Goal: Navigation & Orientation: Go to known website

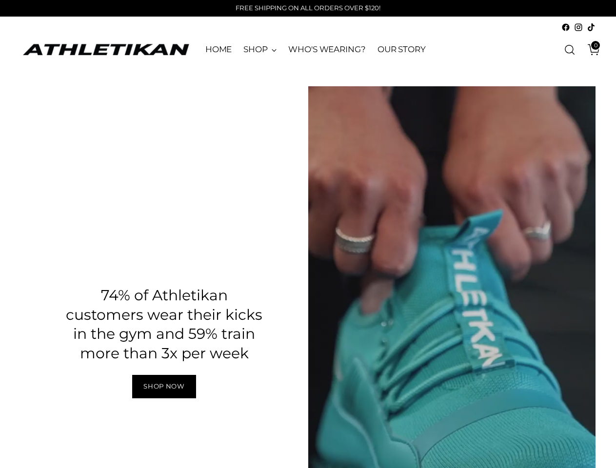
click at [569, 159] on div "Pause" at bounding box center [452, 342] width 288 height 512
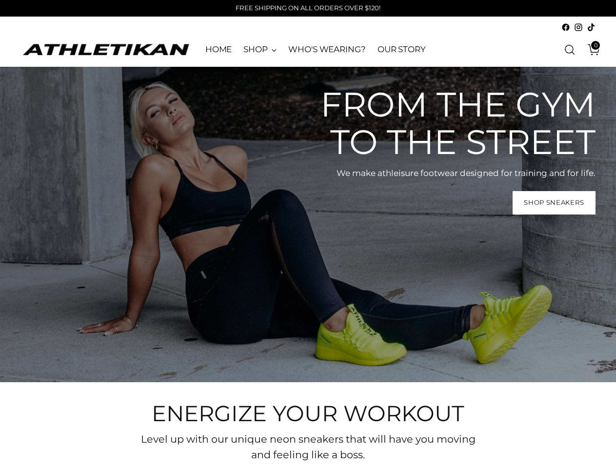
click at [308, 234] on div "From the gym to the street We make athleisure footwear designed for training an…" at bounding box center [308, 225] width 616 height 316
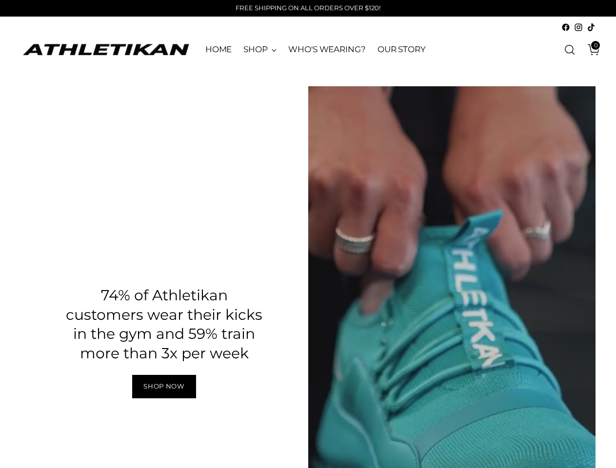
click at [569, 159] on div "Pause" at bounding box center [452, 342] width 288 height 512
